Goal: Task Accomplishment & Management: Manage account settings

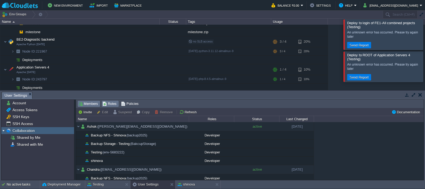
click at [109, 105] on span "Roles" at bounding box center [109, 104] width 14 height 6
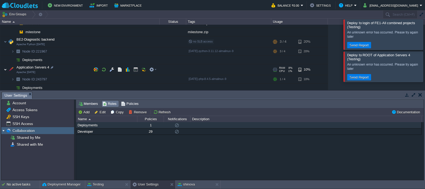
click at [5, 70] on img at bounding box center [5, 69] width 3 height 11
click at [81, 126] on div "Deployments" at bounding box center [106, 125] width 61 height 6
click at [102, 113] on button "Edit" at bounding box center [100, 112] width 13 height 5
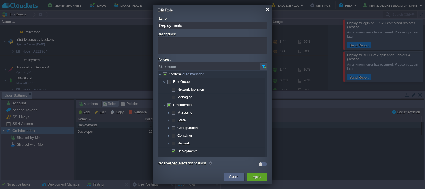
click at [268, 10] on div at bounding box center [267, 9] width 4 height 4
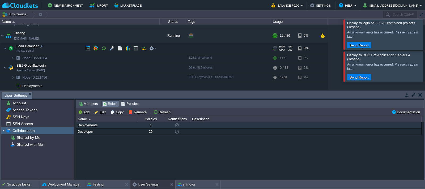
scroll to position [14, 0]
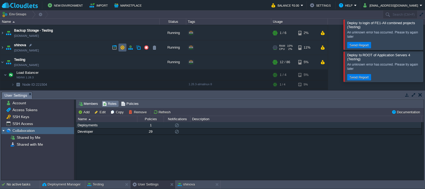
click at [123, 48] on button "button" at bounding box center [122, 47] width 5 height 5
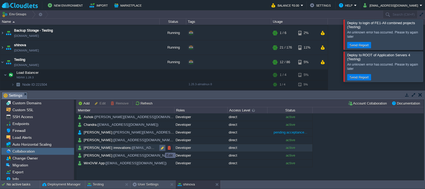
click at [161, 148] on button "button" at bounding box center [162, 147] width 5 height 5
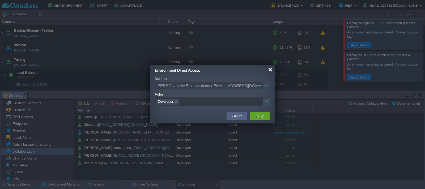
click at [270, 70] on div at bounding box center [270, 70] width 4 height 4
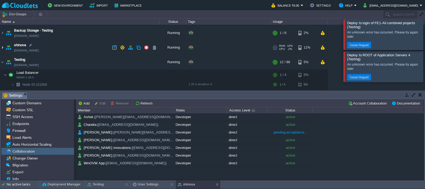
click at [3, 48] on img at bounding box center [2, 47] width 4 height 14
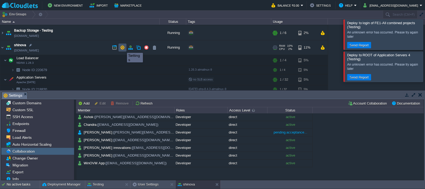
click at [123, 48] on button "button" at bounding box center [122, 47] width 5 height 5
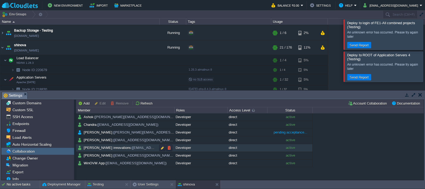
click at [131, 148] on span "([EMAIL_ADDRESS][DOMAIN_NAME])" at bounding box center [162, 147] width 63 height 5
click at [161, 148] on button "button" at bounding box center [162, 147] width 5 height 5
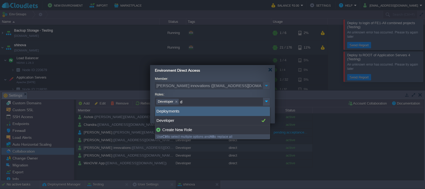
type input "d"
click at [174, 112] on div "Deployments" at bounding box center [212, 111] width 115 height 9
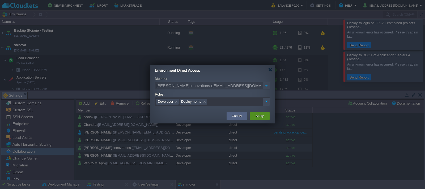
click at [257, 117] on button "Apply" at bounding box center [259, 115] width 8 height 5
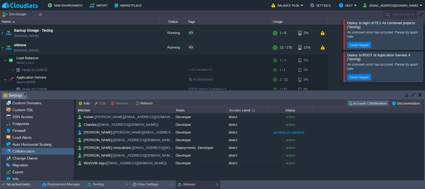
click at [377, 104] on button "Account Collaboration" at bounding box center [367, 103] width 41 height 5
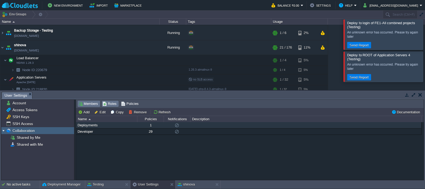
click at [88, 104] on span "Members" at bounding box center [88, 104] width 20 height 6
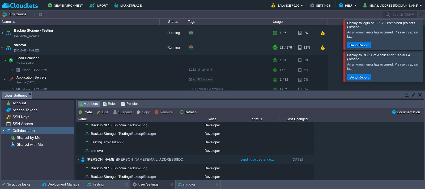
scroll to position [0, 0]
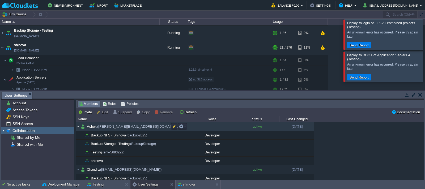
click at [78, 127] on img at bounding box center [78, 126] width 5 height 9
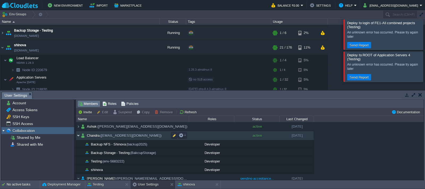
click at [78, 136] on img at bounding box center [78, 135] width 5 height 9
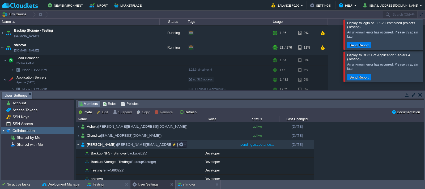
click at [79, 144] on img at bounding box center [78, 144] width 5 height 9
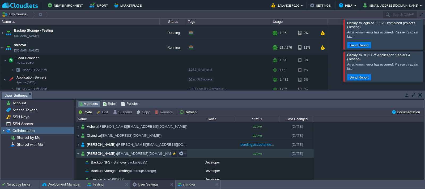
click at [79, 153] on img at bounding box center [78, 153] width 5 height 9
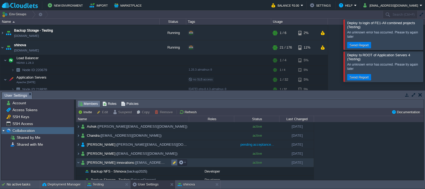
click at [173, 163] on button "button" at bounding box center [174, 162] width 5 height 5
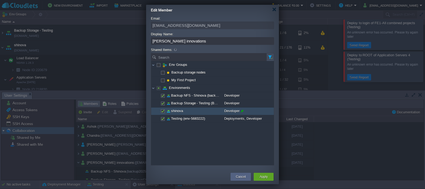
click at [242, 111] on span at bounding box center [241, 110] width 4 height 7
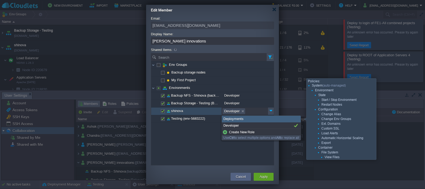
click at [239, 119] on div "Deployments" at bounding box center [261, 119] width 79 height 7
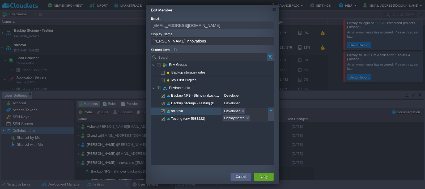
click at [247, 156] on div "Env Groups Deployments Backup storage nodes Deployments My First Project Deploy…" at bounding box center [212, 113] width 123 height 104
click at [262, 176] on button "Apply" at bounding box center [263, 176] width 8 height 5
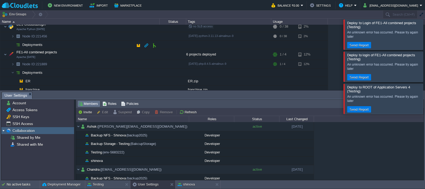
scroll to position [230, 0]
click at [5, 56] on img at bounding box center [5, 55] width 3 height 11
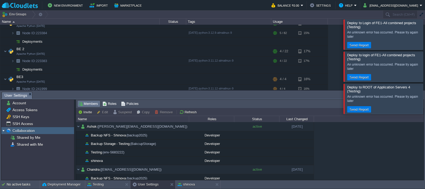
scroll to position [0, 0]
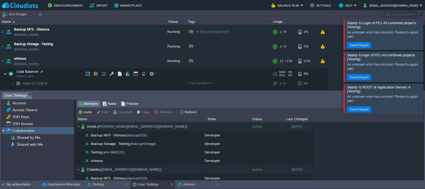
click at [5, 73] on img at bounding box center [5, 73] width 3 height 11
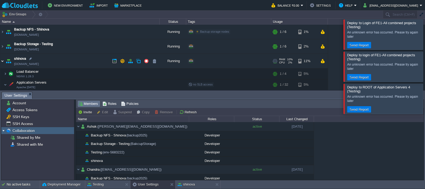
click at [2, 61] on img at bounding box center [2, 61] width 4 height 14
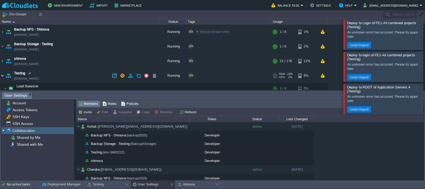
click at [2, 76] on img at bounding box center [2, 75] width 4 height 14
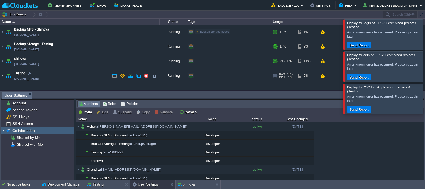
click at [2, 76] on img at bounding box center [2, 75] width 4 height 14
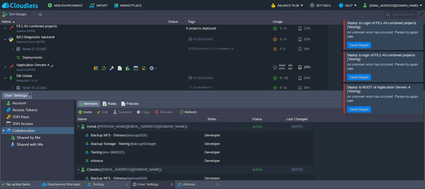
scroll to position [109, 0]
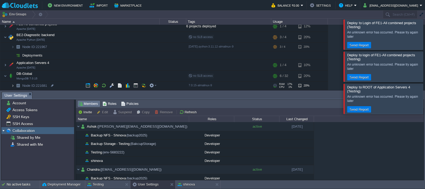
click at [12, 86] on img at bounding box center [12, 85] width 3 height 8
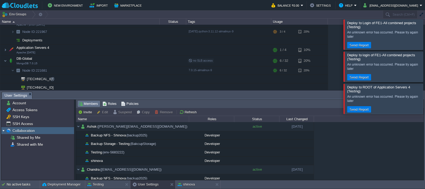
scroll to position [126, 0]
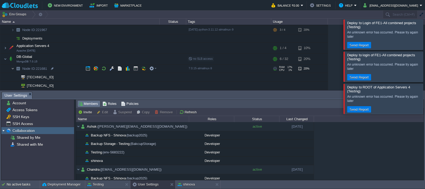
click at [13, 69] on img at bounding box center [12, 68] width 3 height 8
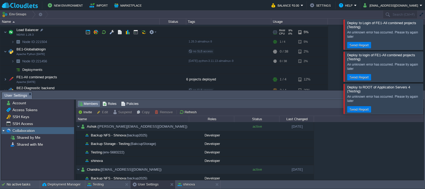
scroll to position [30, 0]
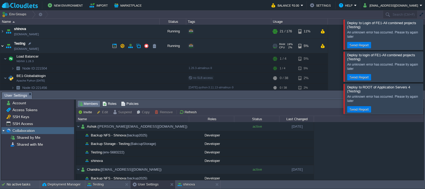
click at [3, 46] on img at bounding box center [2, 46] width 4 height 14
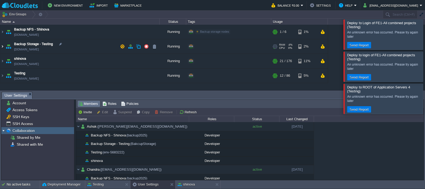
scroll to position [0, 0]
click at [3, 46] on img at bounding box center [2, 46] width 4 height 14
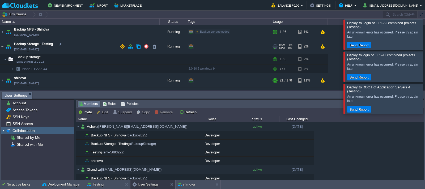
click at [3, 46] on img at bounding box center [2, 46] width 4 height 14
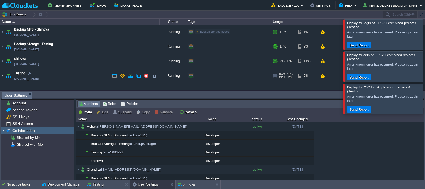
click at [3, 75] on img at bounding box center [2, 75] width 4 height 14
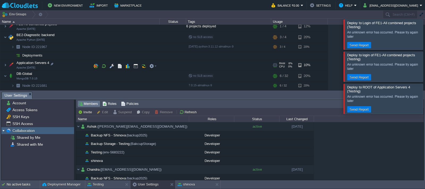
scroll to position [109, 0]
click at [12, 85] on img at bounding box center [12, 85] width 3 height 8
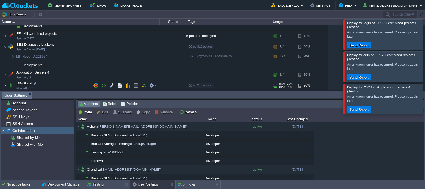
click at [5, 84] on img at bounding box center [5, 85] width 3 height 11
click at [4, 75] on img at bounding box center [5, 74] width 3 height 11
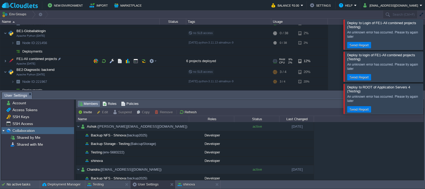
scroll to position [73, 0]
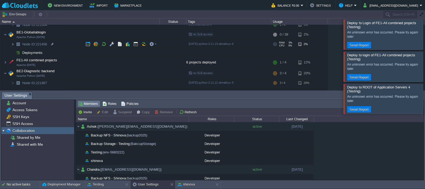
click at [13, 44] on img at bounding box center [12, 44] width 3 height 8
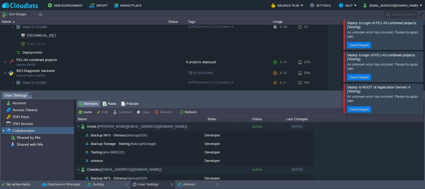
scroll to position [100, 0]
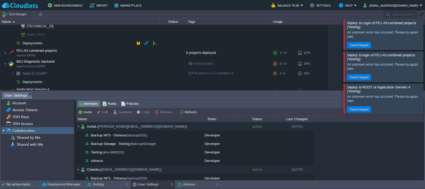
click at [18, 44] on img at bounding box center [17, 43] width 7 height 8
click at [30, 44] on span "Deployments" at bounding box center [32, 43] width 21 height 5
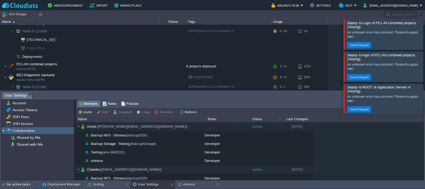
scroll to position [73, 0]
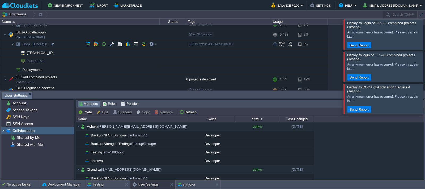
click at [14, 44] on img at bounding box center [12, 44] width 3 height 8
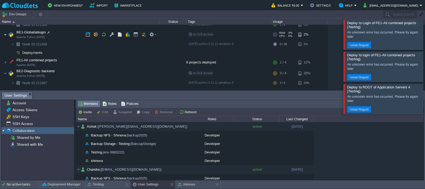
click at [6, 36] on img at bounding box center [5, 34] width 3 height 11
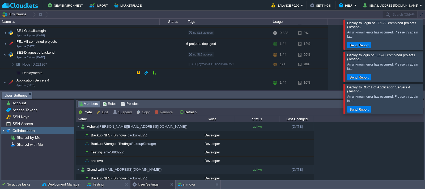
scroll to position [80, 0]
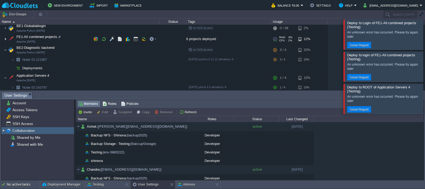
click at [6, 39] on img at bounding box center [5, 39] width 3 height 11
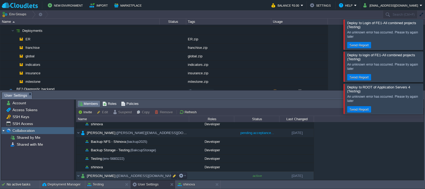
scroll to position [106, 0]
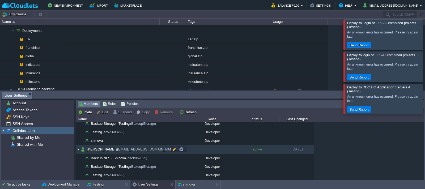
click at [77, 149] on img at bounding box center [78, 149] width 5 height 9
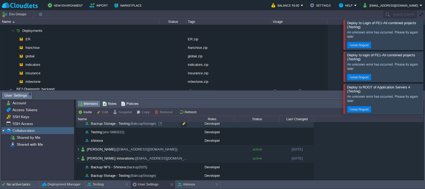
scroll to position [80, 0]
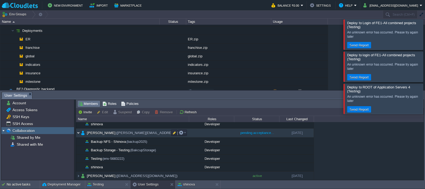
click at [79, 132] on img at bounding box center [78, 132] width 5 height 9
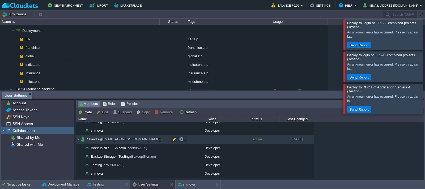
scroll to position [27, 0]
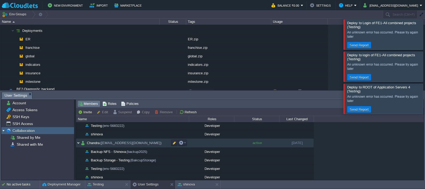
click at [79, 143] on img at bounding box center [78, 143] width 5 height 9
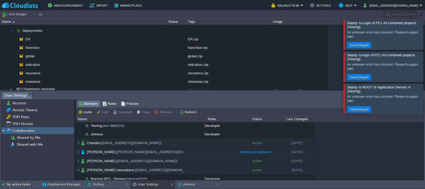
scroll to position [0, 0]
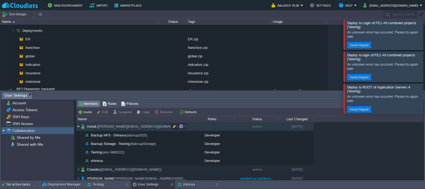
click at [78, 127] on img at bounding box center [78, 126] width 5 height 9
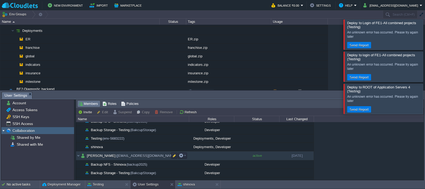
scroll to position [53, 0]
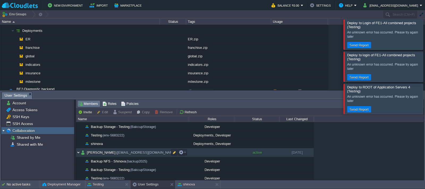
click at [79, 152] on img at bounding box center [78, 152] width 5 height 9
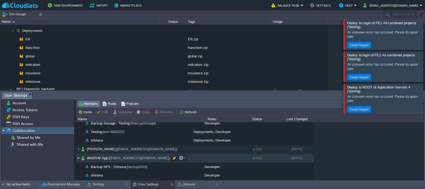
click at [79, 158] on img at bounding box center [78, 158] width 5 height 9
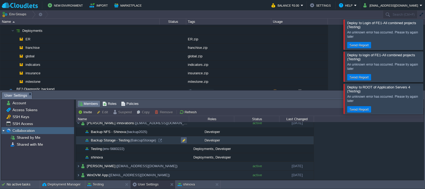
scroll to position [13, 0]
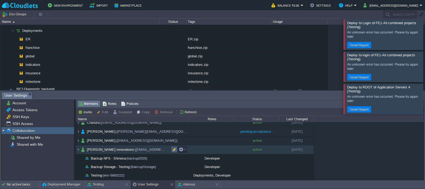
click at [173, 149] on button "button" at bounding box center [174, 149] width 5 height 5
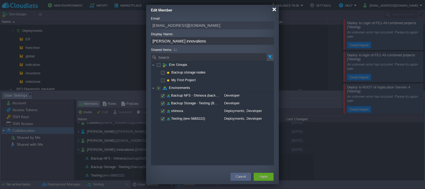
click at [274, 10] on div at bounding box center [274, 9] width 4 height 4
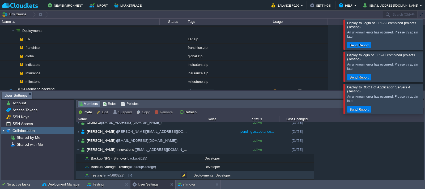
scroll to position [40, 0]
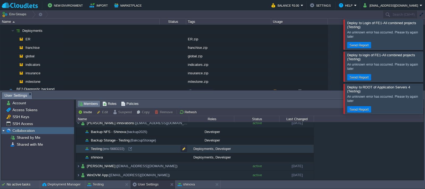
click at [94, 149] on span "Testing (env-5683222)" at bounding box center [108, 149] width 36 height 5
click at [104, 113] on button "Edit" at bounding box center [103, 112] width 13 height 5
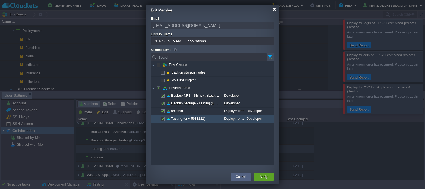
click at [274, 10] on div at bounding box center [274, 9] width 4 height 4
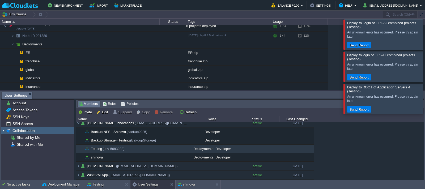
scroll to position [80, 0]
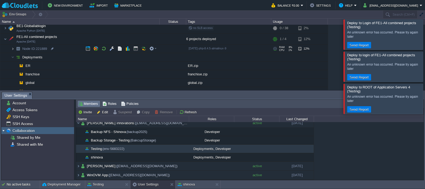
click at [12, 49] on img at bounding box center [12, 49] width 3 height 8
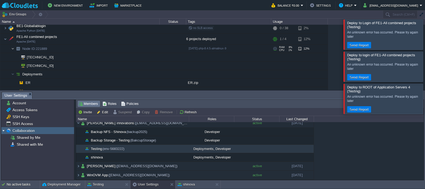
click at [12, 49] on img at bounding box center [12, 49] width 3 height 8
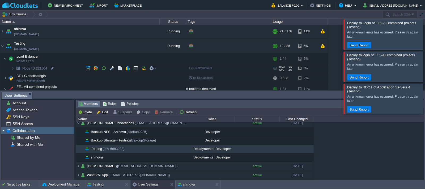
scroll to position [27, 0]
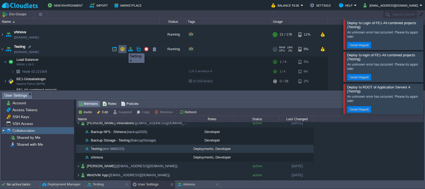
click at [123, 49] on button "button" at bounding box center [122, 49] width 5 height 5
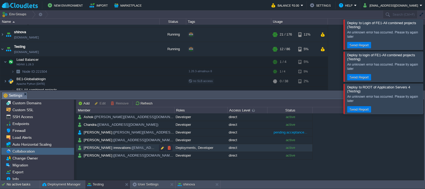
click at [113, 148] on span "[PERSON_NAME] innovations ([EMAIL_ADDRESS][DOMAIN_NAME])" at bounding box center [138, 147] width 111 height 5
click at [324, 104] on td "Add Edit Remove Refresh" at bounding box center [210, 103] width 269 height 6
click at [162, 149] on button "button" at bounding box center [162, 147] width 5 height 5
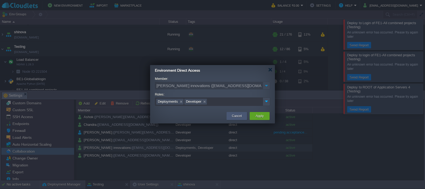
click at [240, 116] on button "Cancel" at bounding box center [237, 115] width 10 height 5
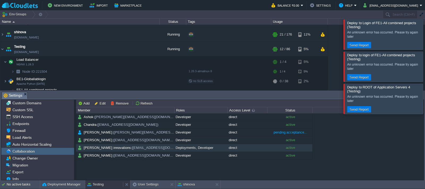
click at [97, 184] on button "Testing" at bounding box center [95, 184] width 16 height 5
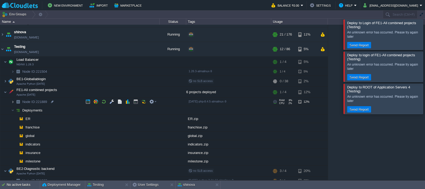
click at [13, 103] on img at bounding box center [12, 102] width 3 height 8
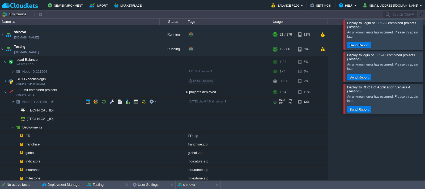
click at [13, 103] on img at bounding box center [12, 102] width 3 height 8
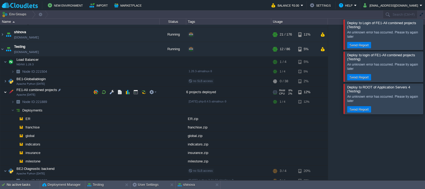
click at [6, 92] on img at bounding box center [5, 92] width 3 height 11
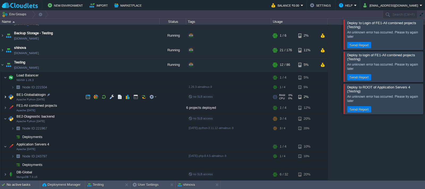
scroll to position [11, 0]
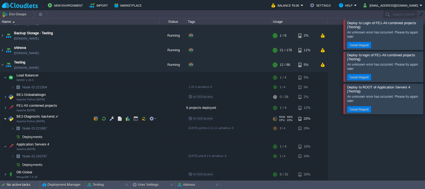
click at [6, 118] on img at bounding box center [5, 118] width 3 height 11
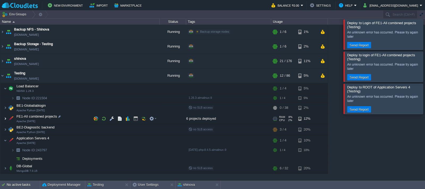
scroll to position [0, 0]
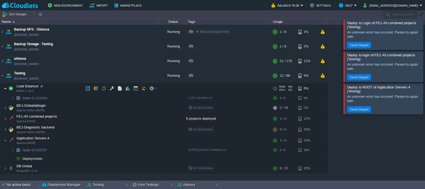
click at [5, 89] on img at bounding box center [5, 88] width 3 height 11
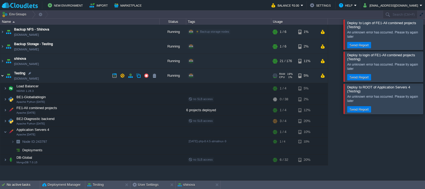
click at [3, 77] on img at bounding box center [2, 75] width 4 height 14
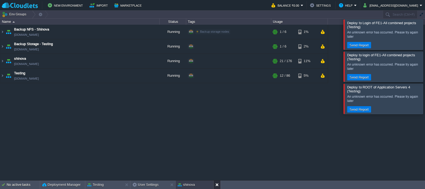
click at [217, 184] on button at bounding box center [217, 184] width 5 height 5
click at [171, 183] on button at bounding box center [172, 184] width 5 height 5
click at [127, 184] on button at bounding box center [127, 184] width 5 height 5
click at [67, 184] on button "Deployment Manager" at bounding box center [61, 184] width 38 height 5
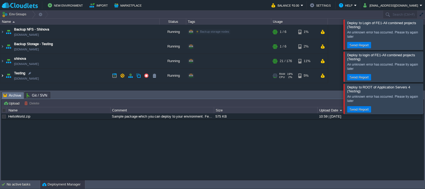
click at [3, 76] on img at bounding box center [2, 75] width 4 height 14
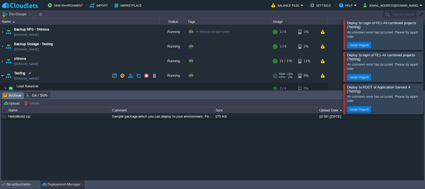
click at [2, 76] on img at bounding box center [2, 75] width 4 height 14
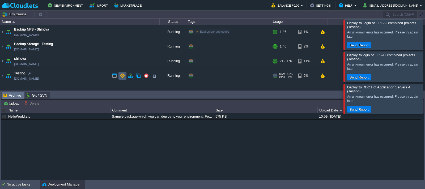
click at [123, 76] on button "button" at bounding box center [122, 75] width 5 height 5
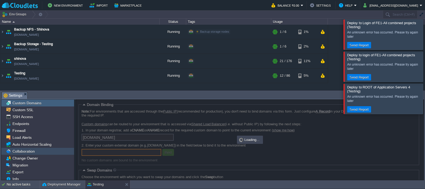
click at [28, 152] on span "Collaboration" at bounding box center [23, 151] width 24 height 5
